Goal: Task Accomplishment & Management: Complete application form

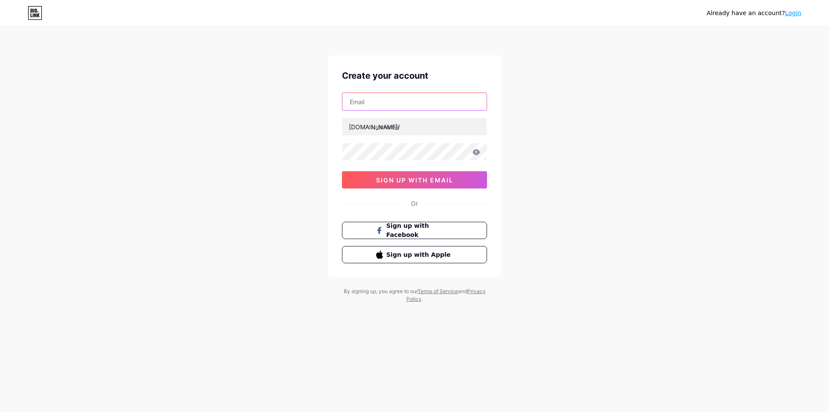
click at [402, 97] on input "text" at bounding box center [415, 101] width 144 height 17
type input "[EMAIL_ADDRESS][DOMAIN_NAME]"
click at [393, 128] on input "text" at bounding box center [415, 126] width 144 height 17
drag, startPoint x: 392, startPoint y: 103, endPoint x: 335, endPoint y: 104, distance: 56.6
click at [335, 104] on div "Create your account [EMAIL_ADDRESS][DOMAIN_NAME] [DOMAIN_NAME]/ 0cAFcWeA72pDJHl…" at bounding box center [414, 166] width 173 height 222
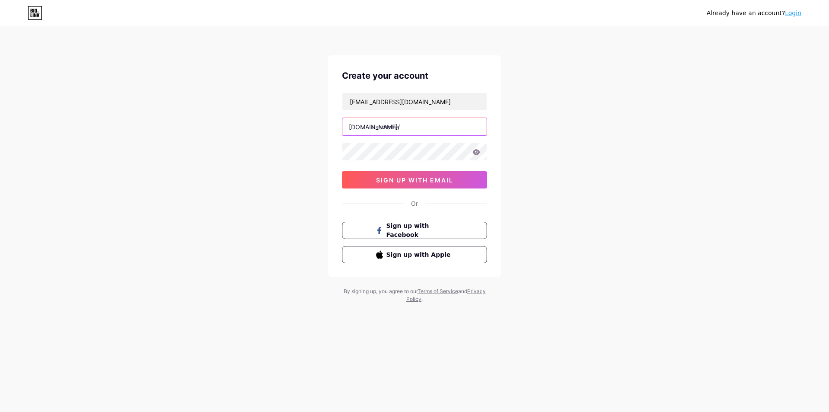
click at [402, 124] on input "text" at bounding box center [415, 126] width 144 height 17
paste input "coffeeandmore"
type input "coffeeandmore"
click at [429, 173] on button "sign up with email" at bounding box center [414, 179] width 145 height 17
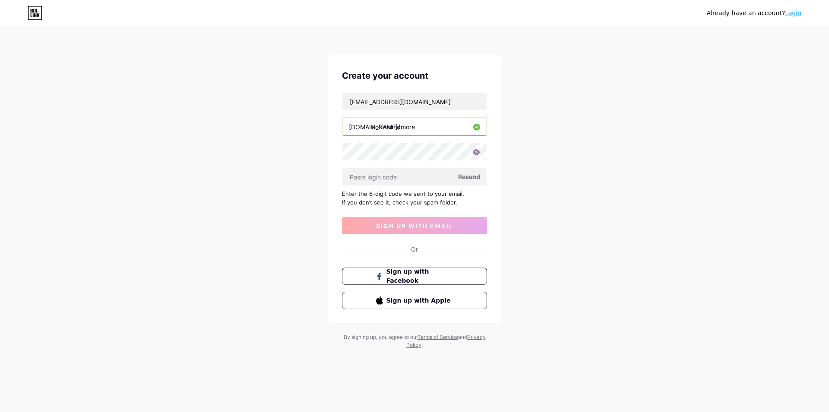
click at [479, 177] on span "Resend" at bounding box center [469, 176] width 22 height 9
paste input "646757"
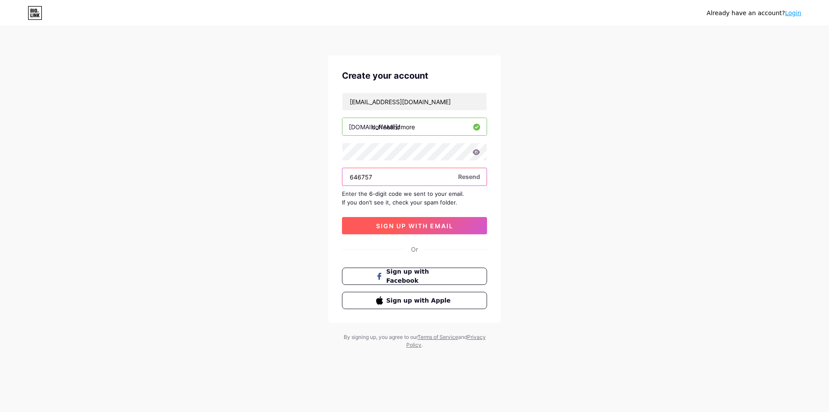
type input "646757"
click at [437, 227] on span "sign up with email" at bounding box center [414, 225] width 77 height 7
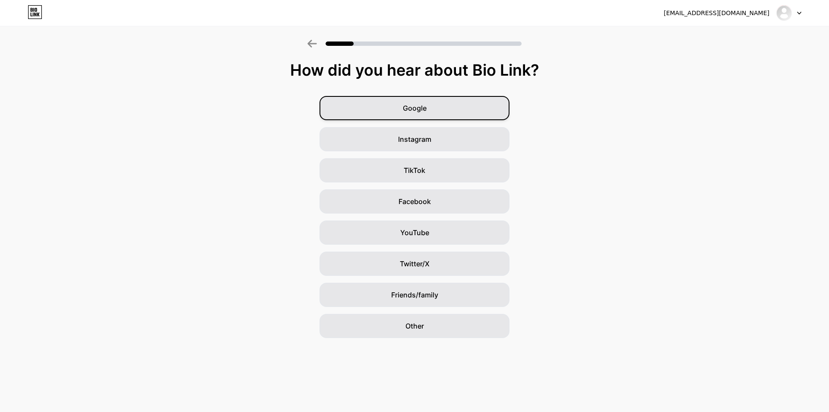
click at [403, 114] on div "Google" at bounding box center [415, 108] width 190 height 24
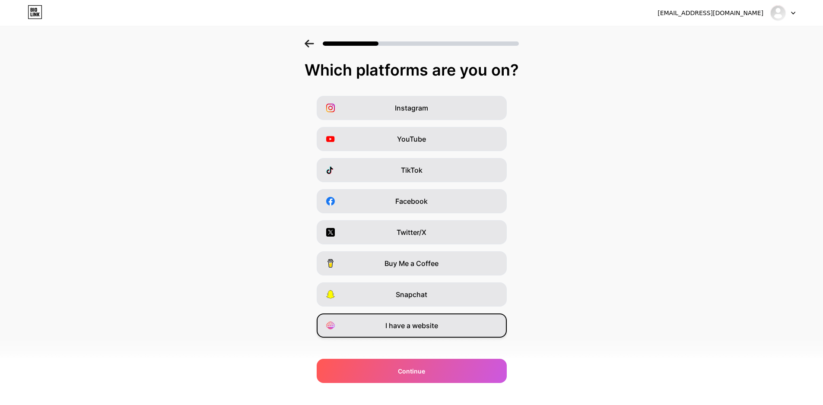
click at [425, 325] on span "I have a website" at bounding box center [411, 326] width 53 height 10
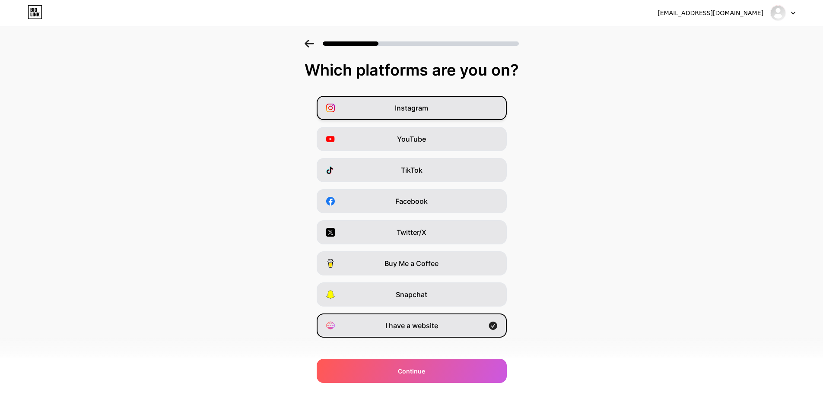
click at [416, 112] on span "Instagram" at bounding box center [411, 108] width 33 height 10
click at [421, 234] on span "Twitter/X" at bounding box center [412, 232] width 30 height 10
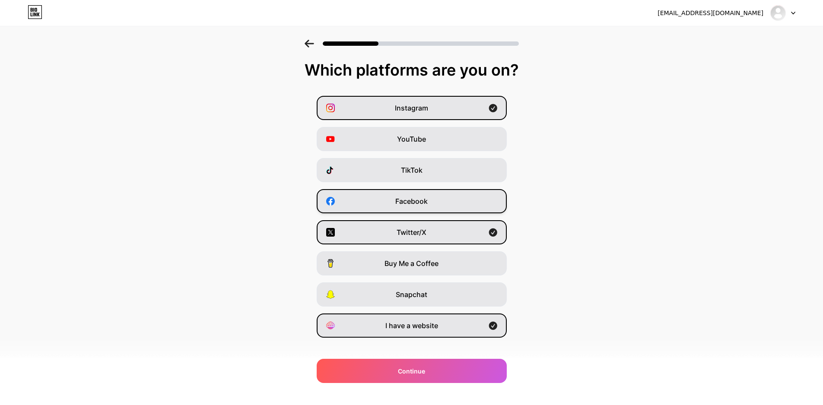
click at [423, 201] on span "Facebook" at bounding box center [411, 201] width 32 height 10
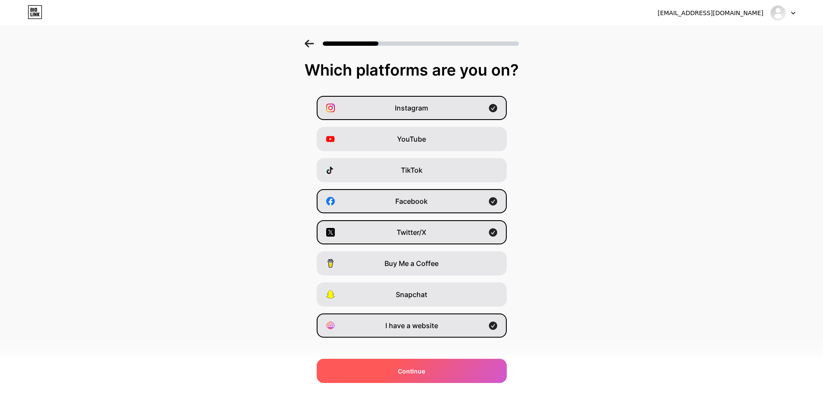
click at [425, 375] on span "Continue" at bounding box center [411, 371] width 27 height 9
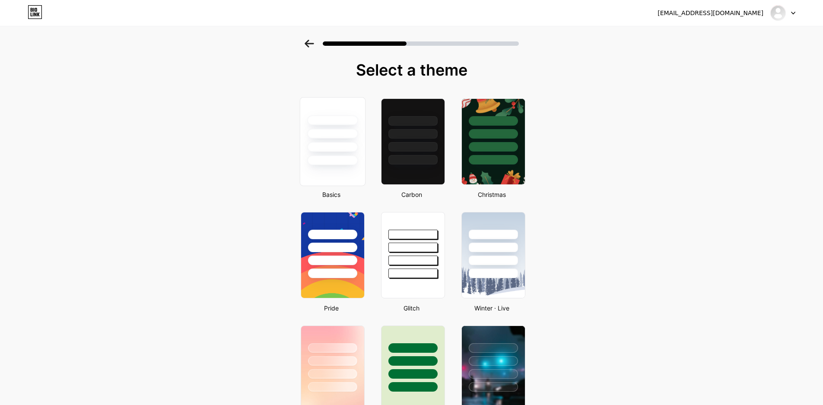
click at [327, 135] on div at bounding box center [332, 134] width 51 height 10
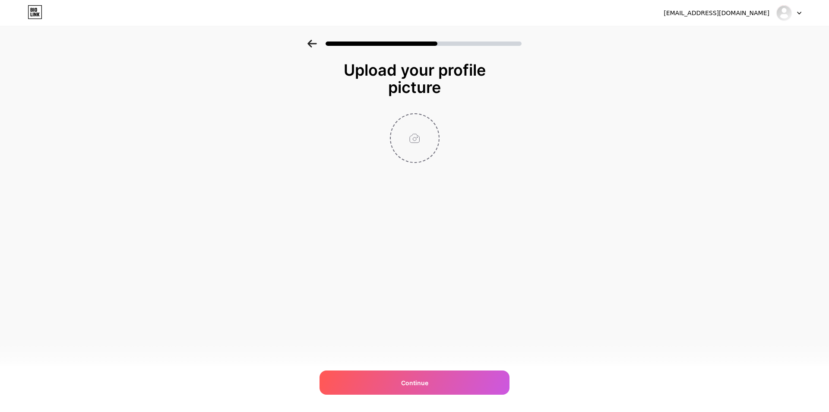
click at [409, 146] on input "file" at bounding box center [415, 138] width 48 height 48
type input "C:\fakepath\Untitled design (4).jpg"
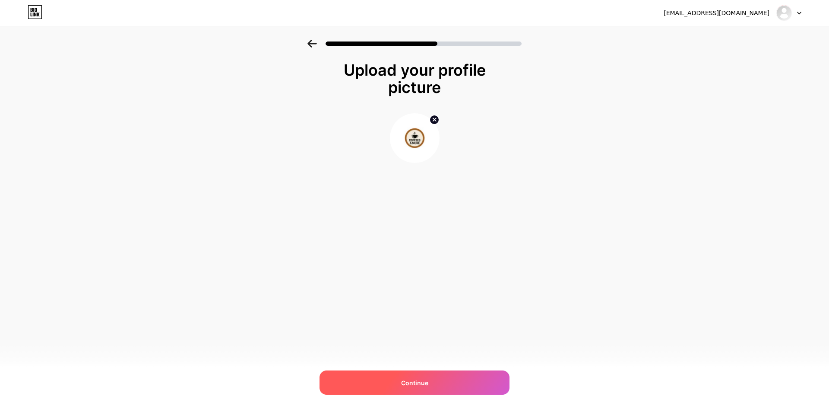
click at [400, 377] on div "Continue" at bounding box center [415, 382] width 190 height 24
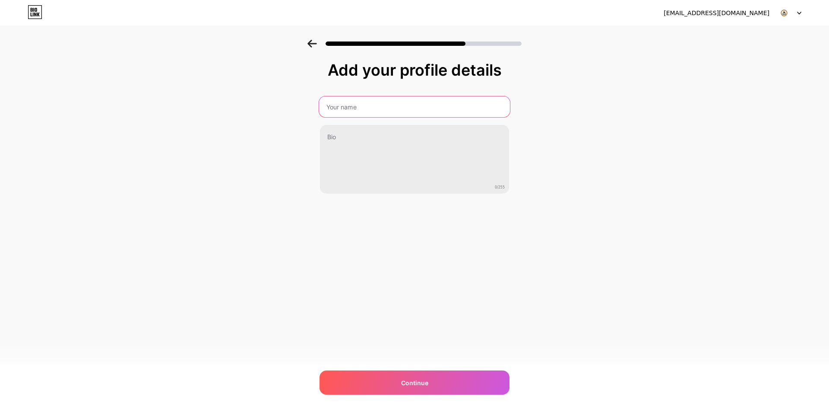
click at [365, 100] on input "text" at bounding box center [414, 106] width 191 height 21
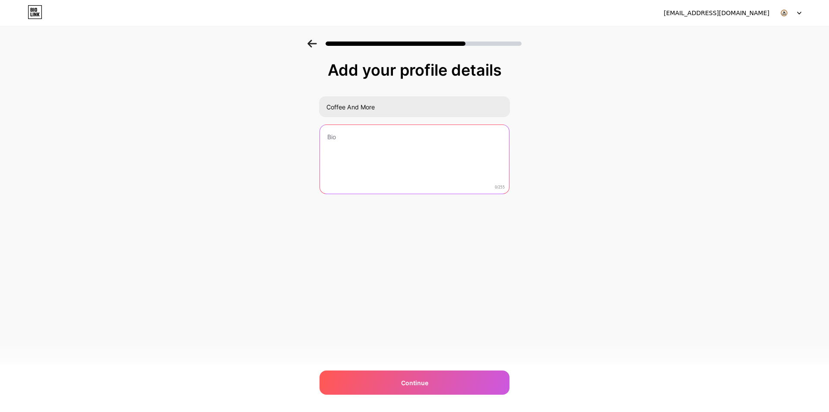
click at [381, 130] on textarea at bounding box center [414, 160] width 189 height 70
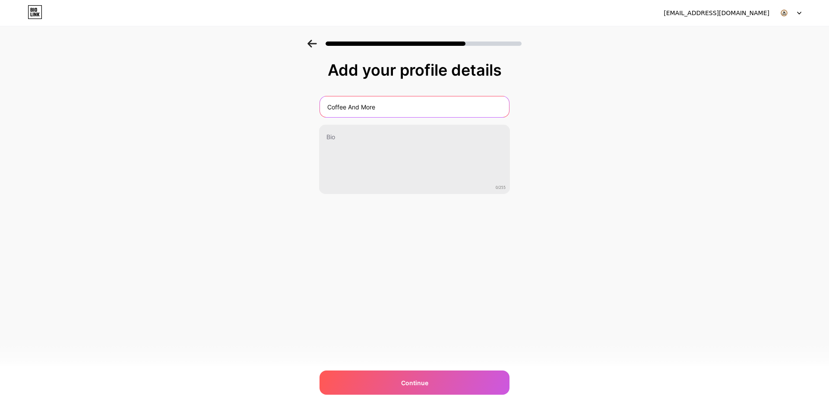
click at [390, 109] on input "Coffee And More" at bounding box center [414, 106] width 189 height 21
paste input "Best Organic Coffee Beans [GEOGRAPHIC_DATA]"
type input "Coffee And More - Best Organic Coffee Beans [GEOGRAPHIC_DATA]"
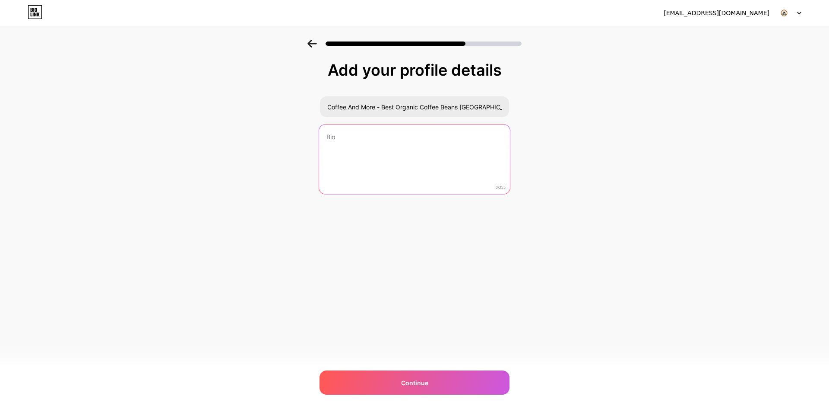
click at [400, 143] on textarea at bounding box center [414, 159] width 191 height 70
paste textarea "With a wide range of products to choose from, whether you’re looking to brew th…"
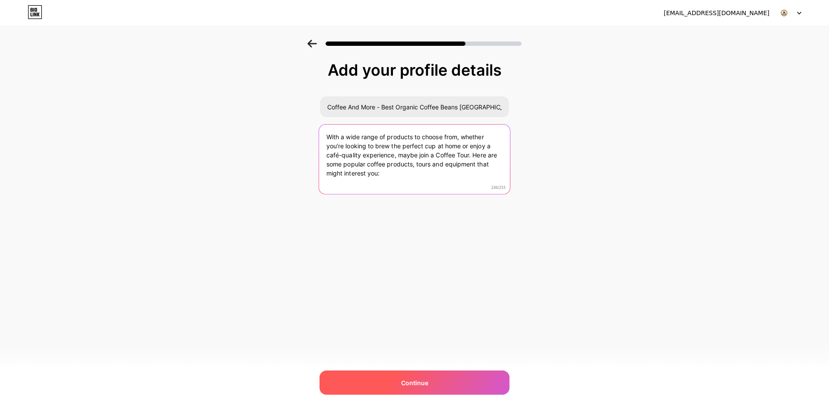
type textarea "With a wide range of products to choose from, whether you’re looking to brew th…"
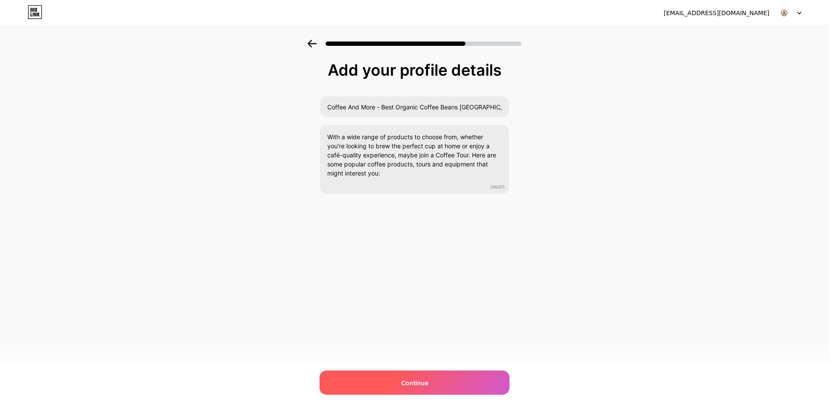
click at [423, 385] on span "Continue" at bounding box center [414, 382] width 27 height 9
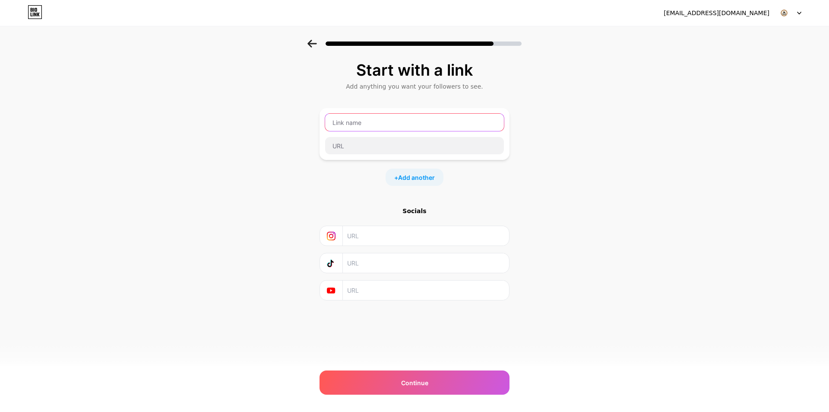
click at [388, 122] on input "text" at bounding box center [414, 122] width 179 height 17
type input "Q"
type input "Website"
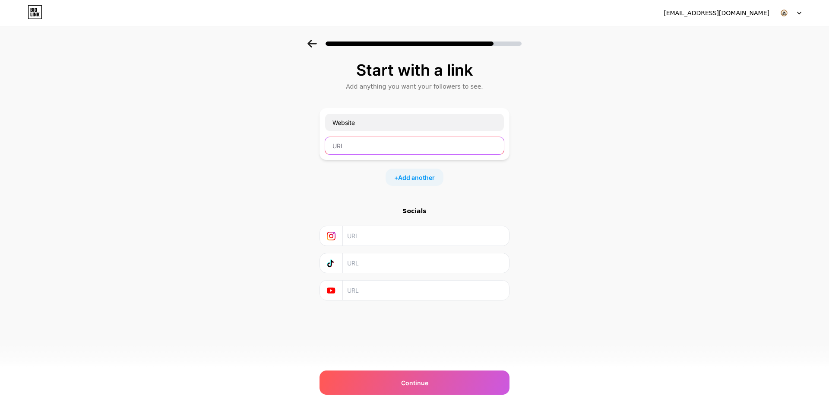
click at [385, 141] on input "text" at bounding box center [414, 145] width 179 height 17
paste input "[URL][DOMAIN_NAME]"
type input "[URL][DOMAIN_NAME]"
click at [383, 232] on input "text" at bounding box center [425, 235] width 157 height 19
paste input "[URL][DOMAIN_NAME][DOMAIN_NAME]"
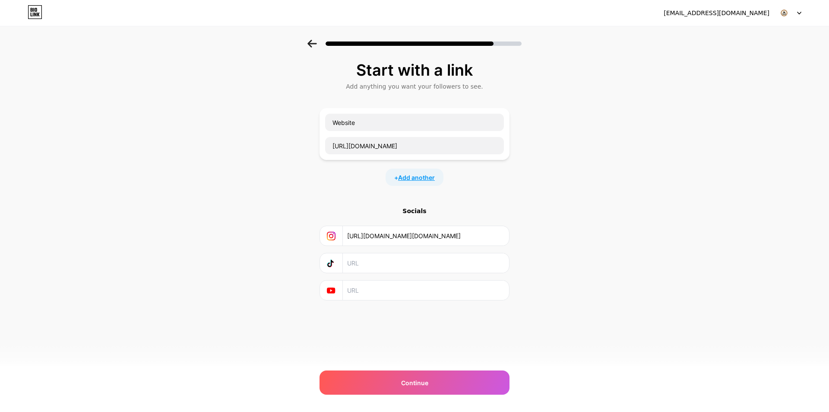
type input "[URL][DOMAIN_NAME][DOMAIN_NAME]"
click at [418, 181] on span "Add another" at bounding box center [416, 177] width 37 height 9
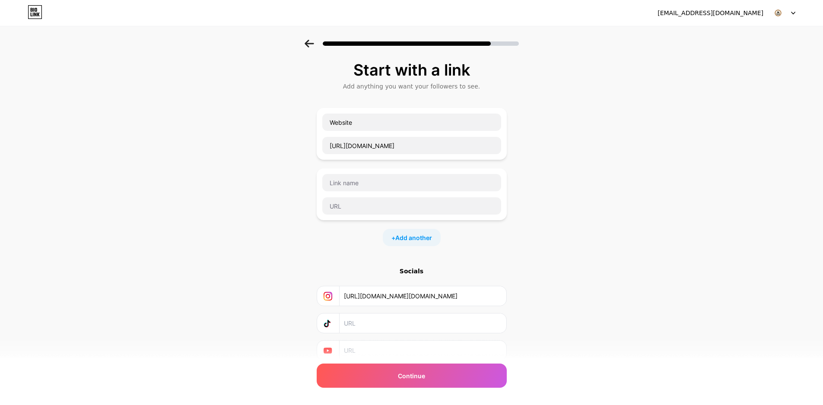
click at [295, 181] on div "Start with a link Add anything you want your followers to see. Website [URL][DO…" at bounding box center [411, 222] width 823 height 364
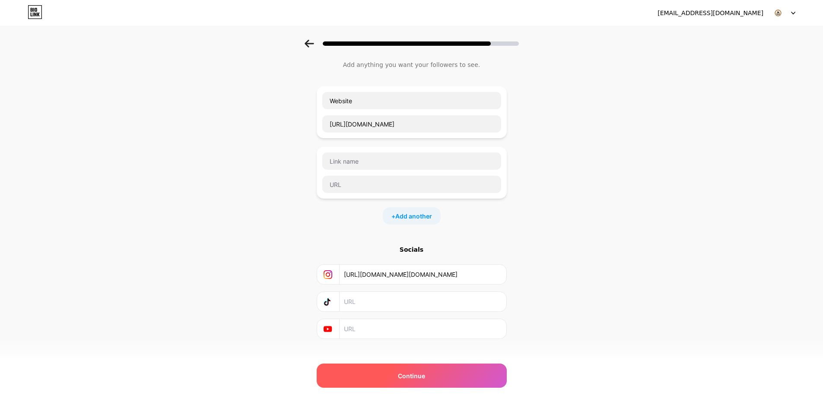
scroll to position [33, 0]
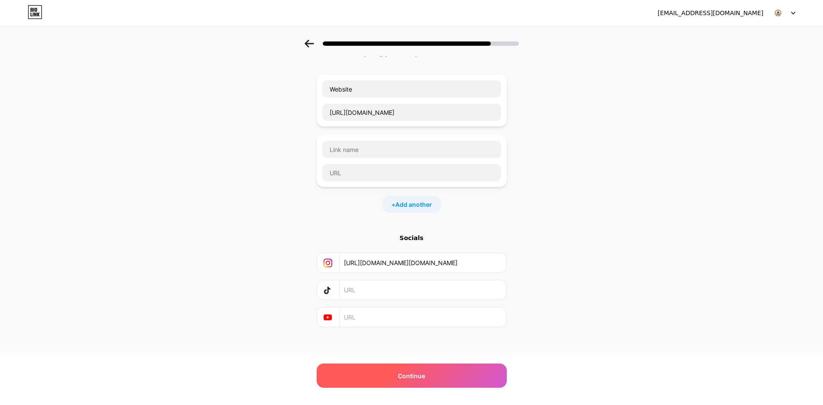
click at [415, 378] on span "Continue" at bounding box center [411, 375] width 27 height 9
click at [414, 375] on span "Continue" at bounding box center [411, 375] width 27 height 9
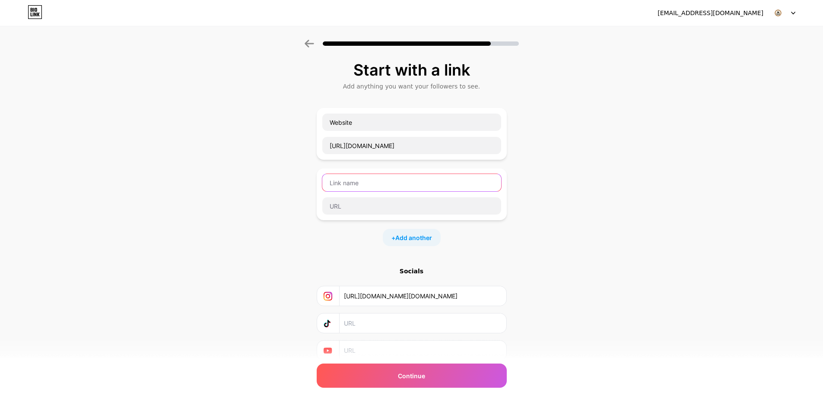
click at [388, 181] on input "text" at bounding box center [411, 182] width 179 height 17
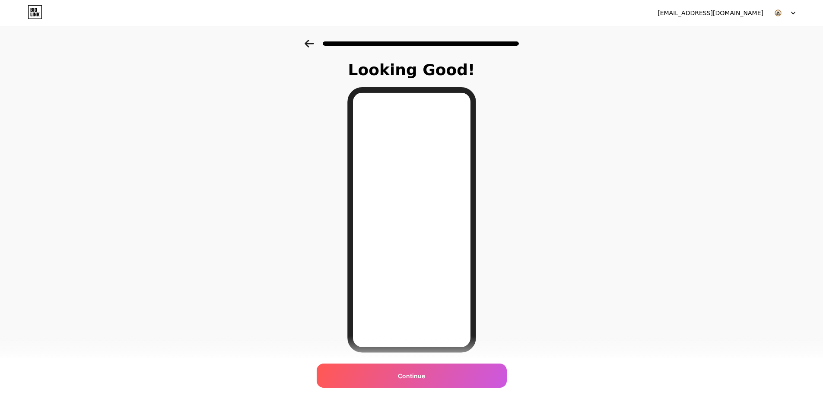
click at [310, 44] on icon at bounding box center [309, 44] width 9 height 8
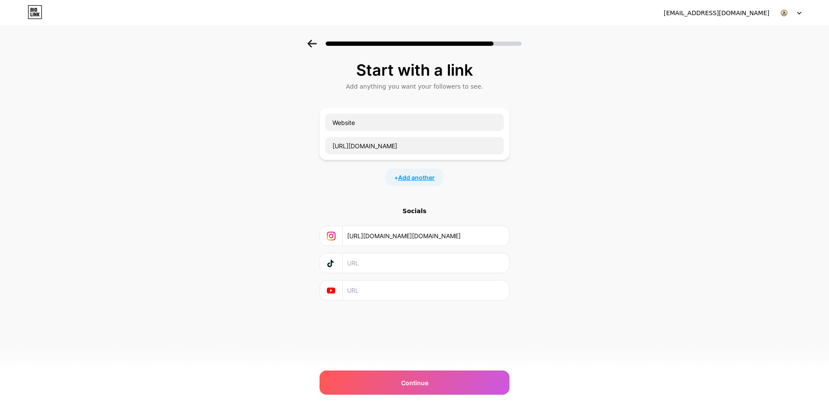
click at [410, 175] on span "Add another" at bounding box center [416, 177] width 37 height 9
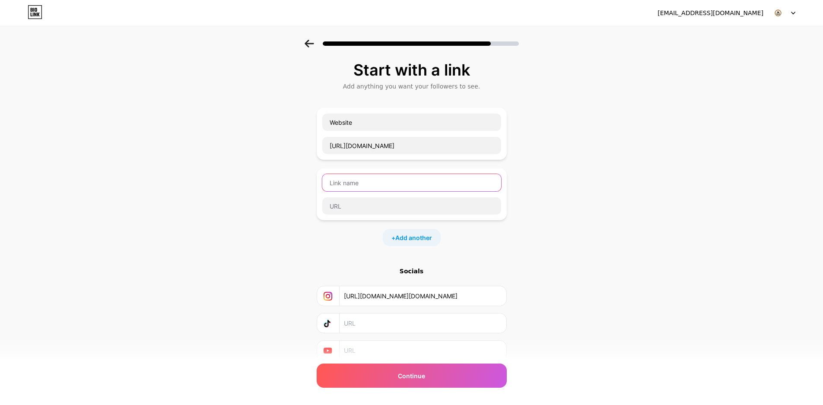
click at [389, 178] on input "text" at bounding box center [411, 182] width 179 height 17
type input "Facebook"
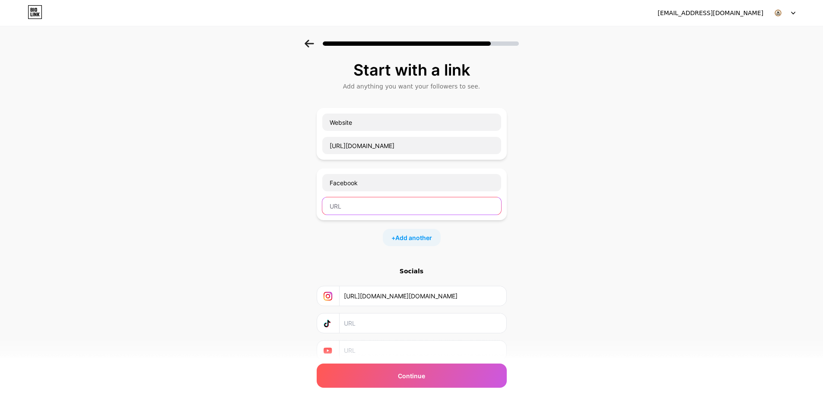
click at [368, 209] on input "text" at bounding box center [411, 205] width 179 height 17
paste input "[URL][DOMAIN_NAME]"
type input "[URL][DOMAIN_NAME]"
click at [416, 240] on span "Add another" at bounding box center [413, 237] width 37 height 9
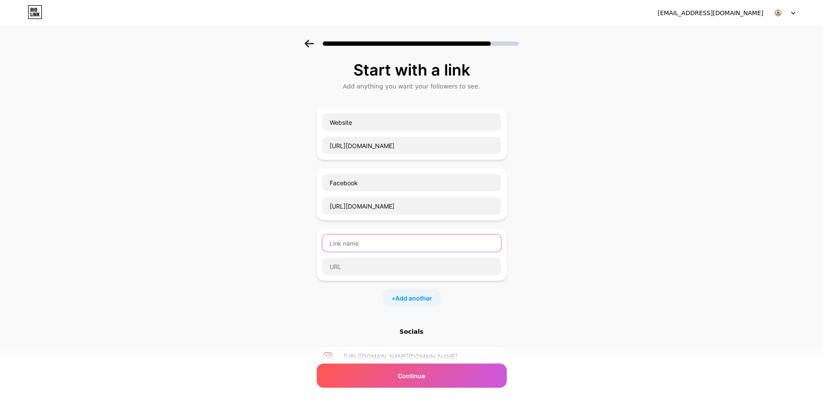
click at [392, 244] on input "text" at bounding box center [411, 243] width 179 height 17
type input "Twitter"
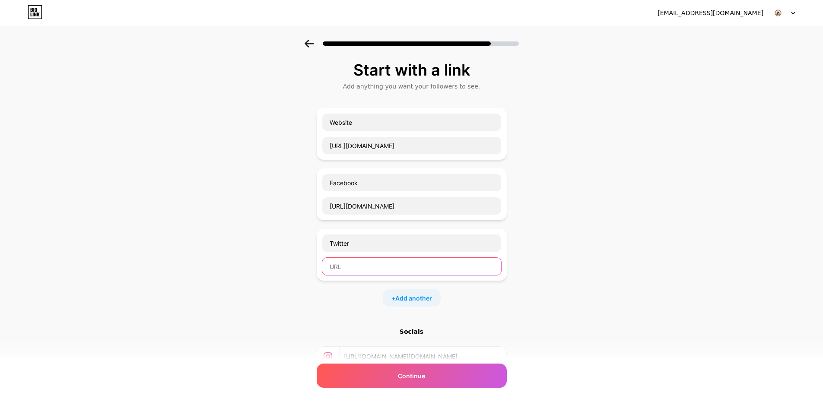
click at [359, 262] on input "text" at bounding box center [411, 266] width 179 height 17
paste input "[DOMAIN_NAME][URL][DOMAIN_NAME]"
click at [333, 269] on input "[DOMAIN_NAME][URL][DOMAIN_NAME]" at bounding box center [411, 266] width 179 height 17
click at [427, 261] on input "[URL][DOMAIN_NAME][DOMAIN_NAME]" at bounding box center [411, 266] width 179 height 17
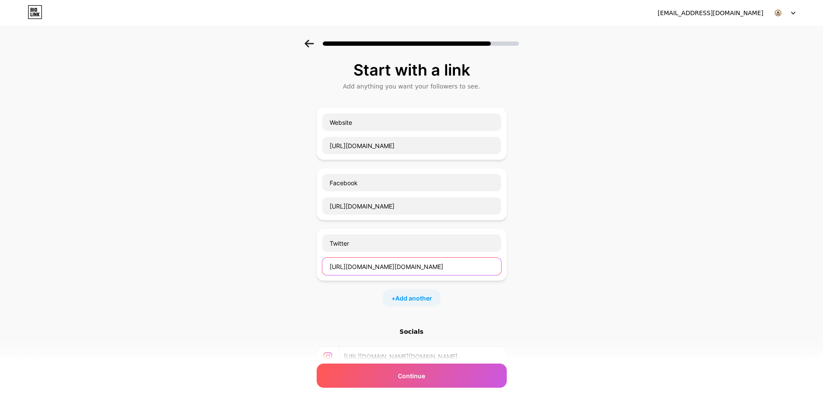
click at [427, 261] on input "[URL][DOMAIN_NAME][DOMAIN_NAME]" at bounding box center [411, 266] width 179 height 17
type input "[URL][DOMAIN_NAME][DOMAIN_NAME]"
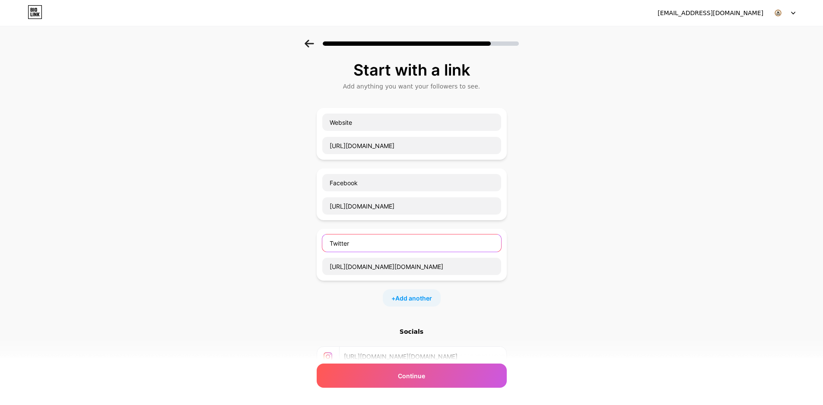
click at [364, 240] on input "Twitter" at bounding box center [411, 243] width 179 height 17
type input "Linkedin"
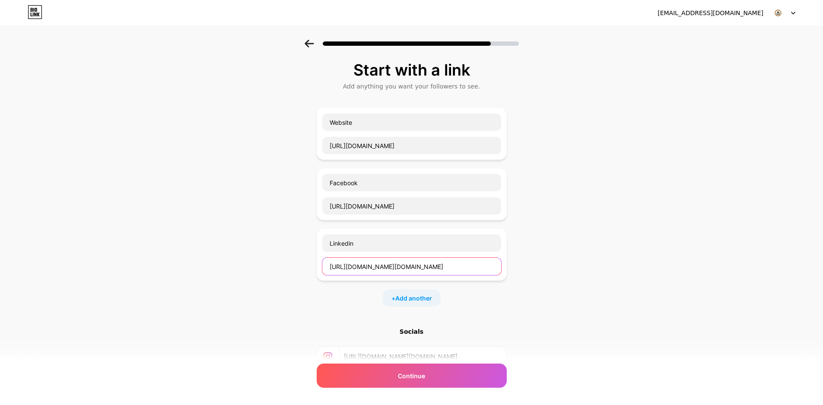
click at [398, 266] on input "[URL][DOMAIN_NAME][DOMAIN_NAME]" at bounding box center [411, 266] width 179 height 17
paste input "[DOMAIN_NAME][URL]"
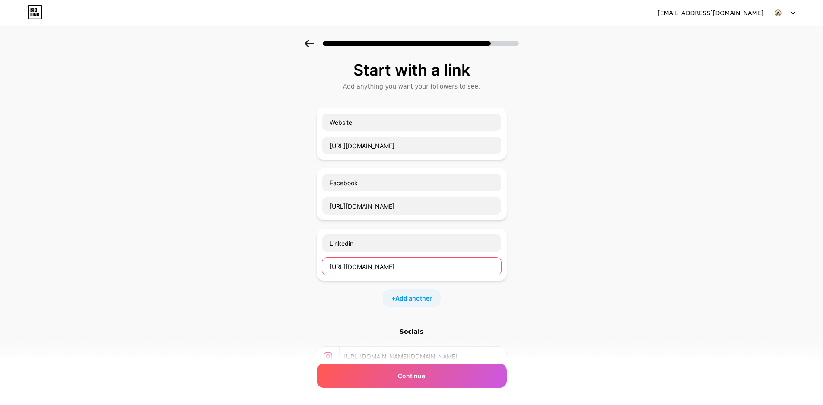
type input "[URL][DOMAIN_NAME]"
click at [400, 294] on span "Add another" at bounding box center [413, 298] width 37 height 9
click at [356, 323] on input "text" at bounding box center [411, 326] width 179 height 17
paste input "[URL][DOMAIN_NAME]"
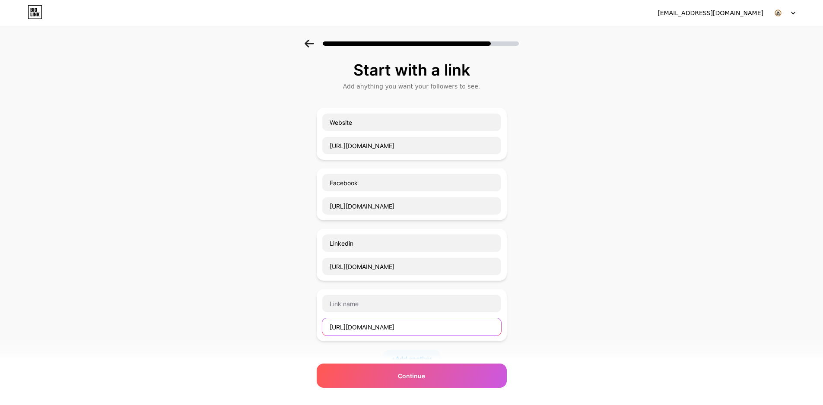
drag, startPoint x: 370, startPoint y: 329, endPoint x: 394, endPoint y: 330, distance: 23.8
click at [394, 330] on input "[URL][DOMAIN_NAME]" at bounding box center [411, 326] width 179 height 17
type input "[URL][DOMAIN_NAME]"
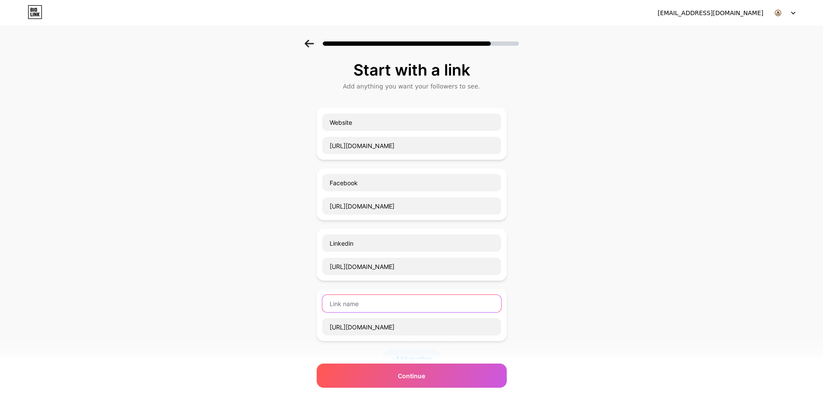
click at [384, 305] on input "text" at bounding box center [411, 303] width 179 height 17
paste input "pinterest"
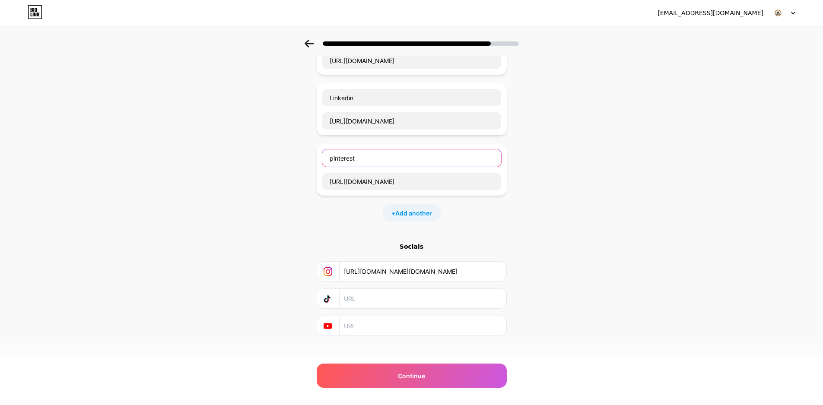
scroll to position [154, 0]
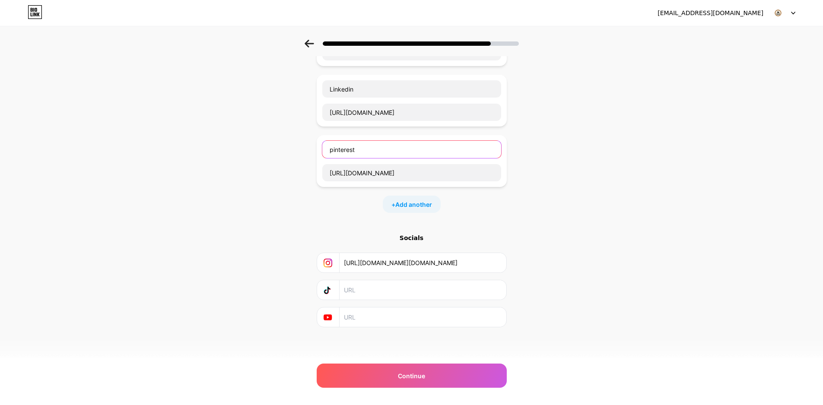
type input "pinterest"
click at [382, 314] on input "text" at bounding box center [422, 317] width 157 height 19
paste input "[URL][DOMAIN_NAME]"
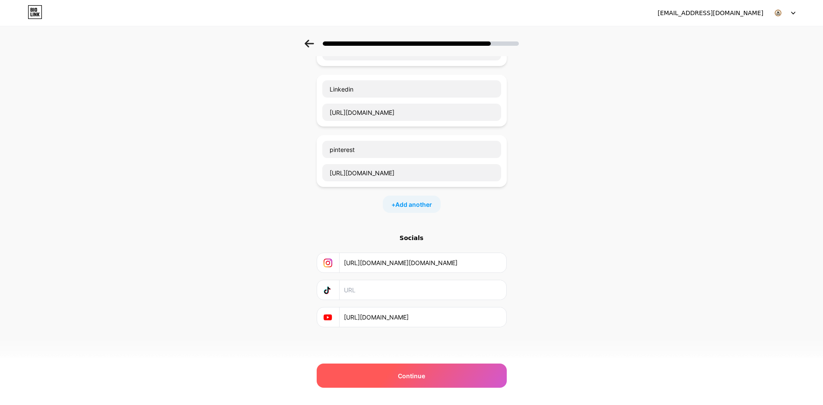
type input "[URL][DOMAIN_NAME]"
click at [412, 369] on div "Continue" at bounding box center [412, 376] width 190 height 24
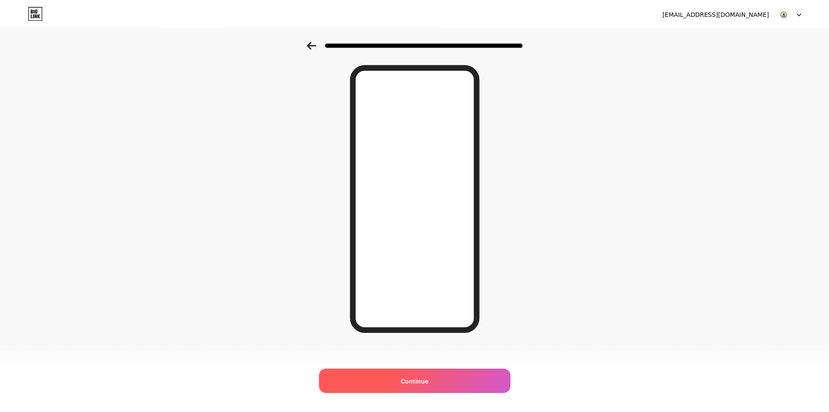
scroll to position [0, 0]
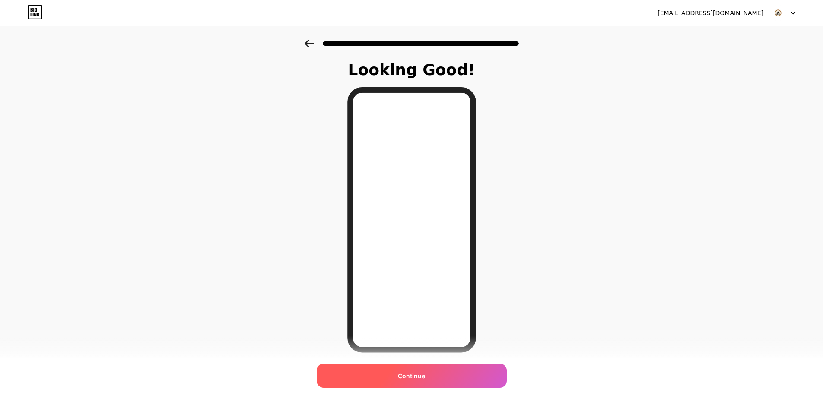
click at [432, 371] on div "Continue" at bounding box center [412, 376] width 190 height 24
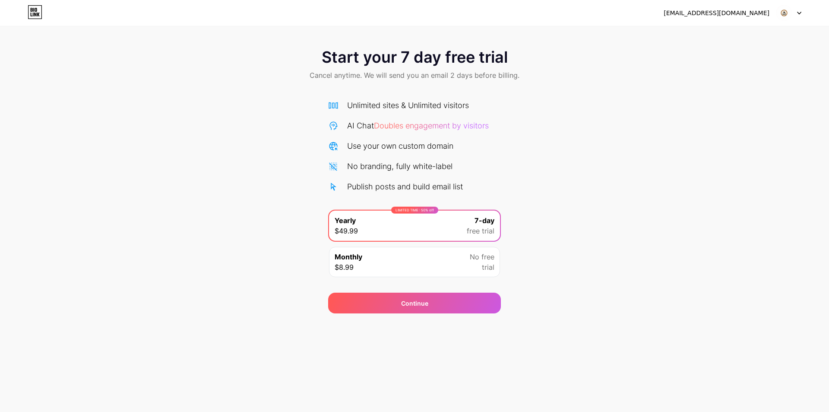
click at [800, 13] on icon at bounding box center [799, 13] width 3 height 2
click at [735, 11] on div "[EMAIL_ADDRESS][DOMAIN_NAME]" at bounding box center [717, 13] width 106 height 9
click at [35, 16] on icon at bounding box center [35, 12] width 15 height 14
click at [354, 147] on div "Use your own custom domain" at bounding box center [400, 146] width 106 height 12
click at [355, 74] on span "Cancel anytime. We will send you an email 2 days before billing." at bounding box center [415, 75] width 210 height 10
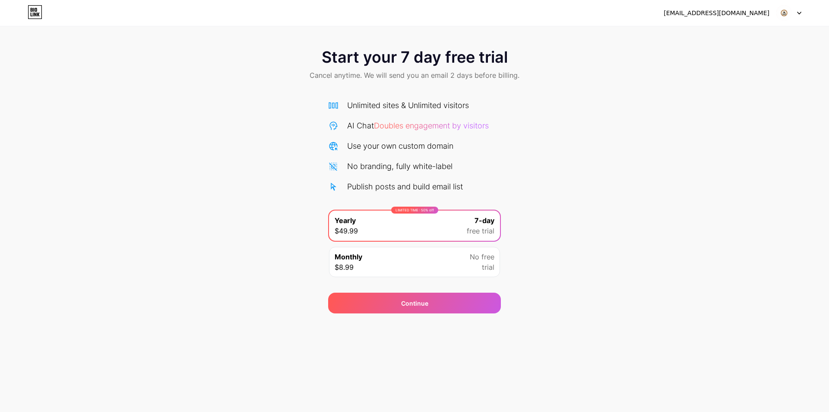
click at [800, 13] on icon at bounding box center [799, 13] width 4 height 3
click at [755, 34] on li "Logout" at bounding box center [747, 35] width 107 height 23
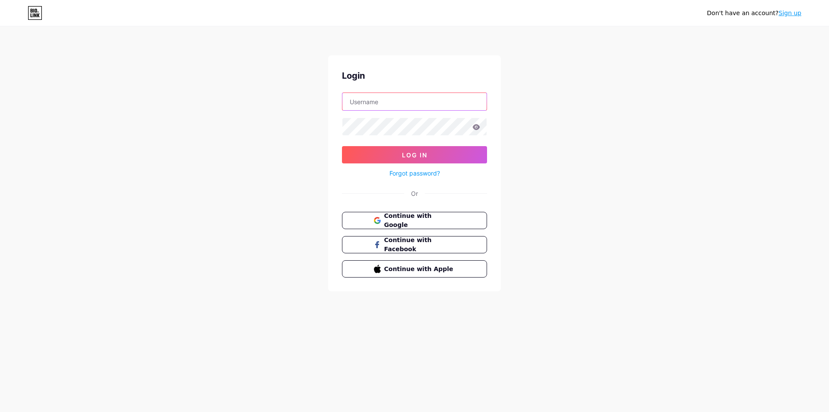
type input "[EMAIL_ADDRESS][DOMAIN_NAME]"
